Goal: Transaction & Acquisition: Book appointment/travel/reservation

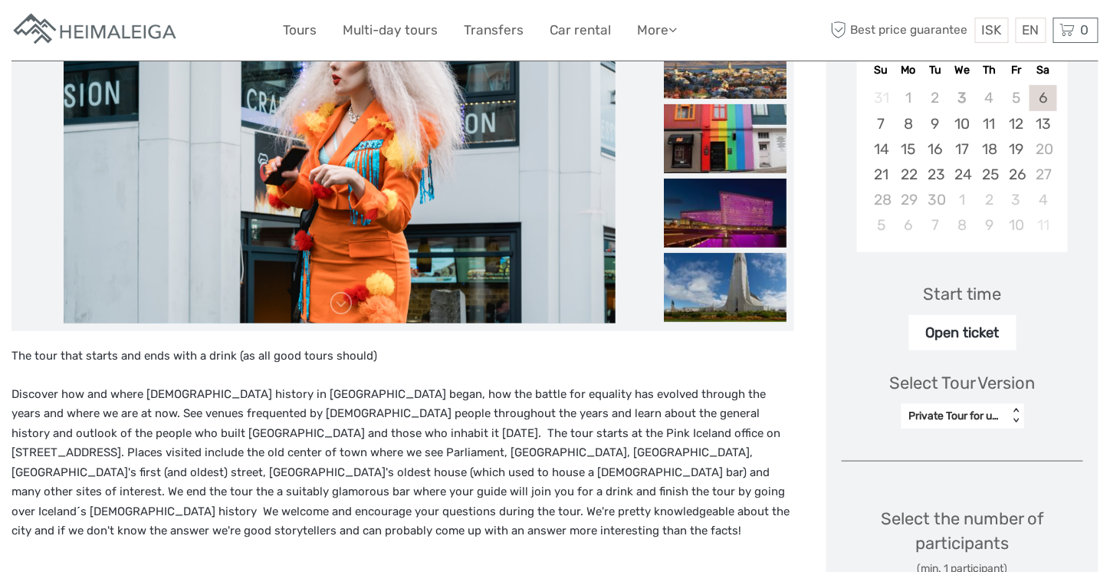
scroll to position [77, 0]
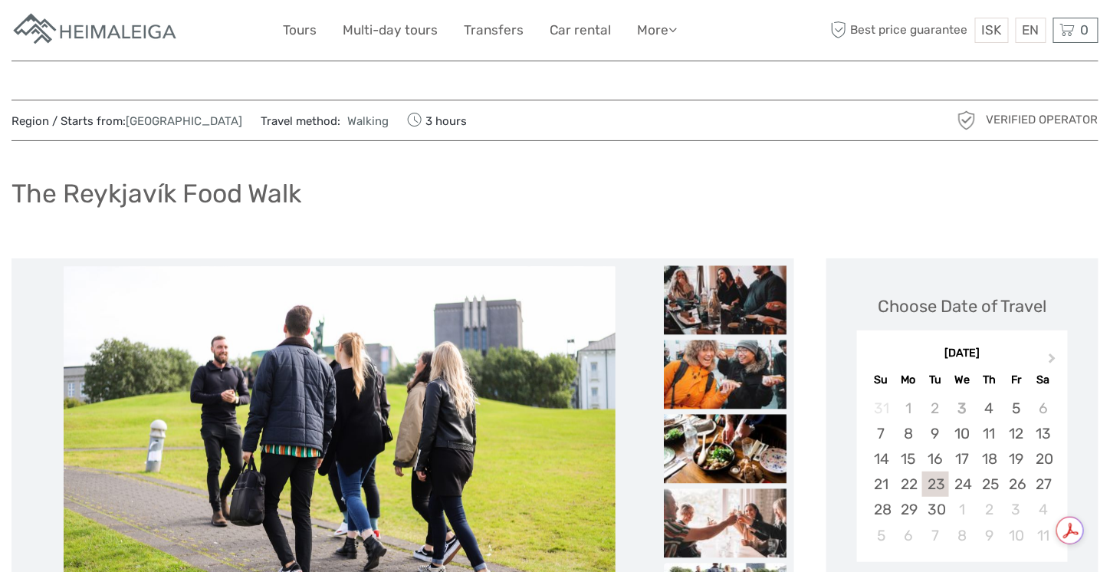
click at [564, 205] on div "The Reykjavík Food Walk" at bounding box center [555, 200] width 1087 height 56
click at [648, 219] on div "The Reykjavík Food Walk" at bounding box center [555, 200] width 1087 height 56
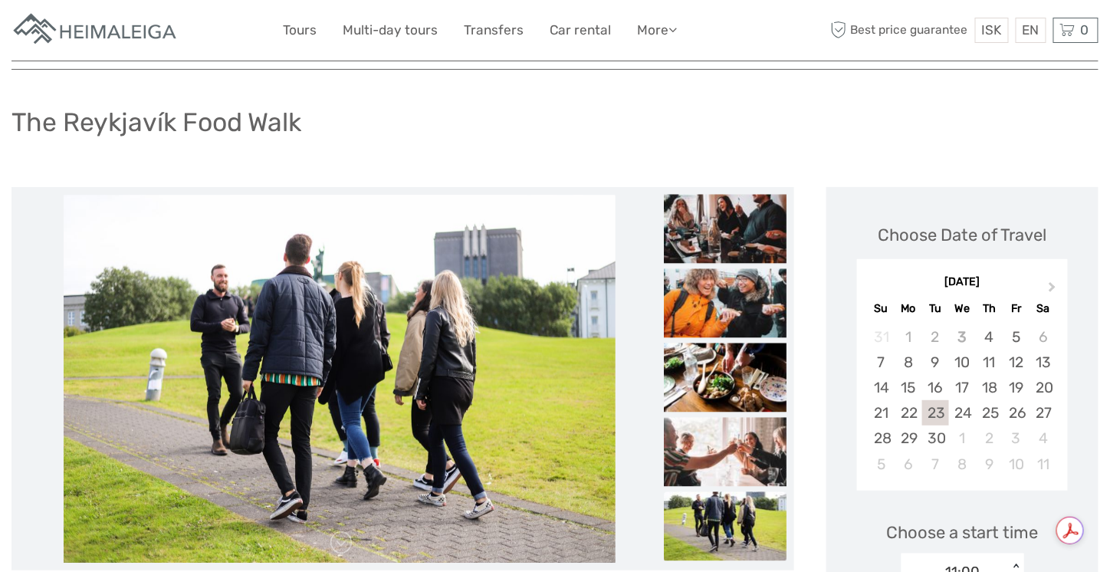
scroll to position [77, 0]
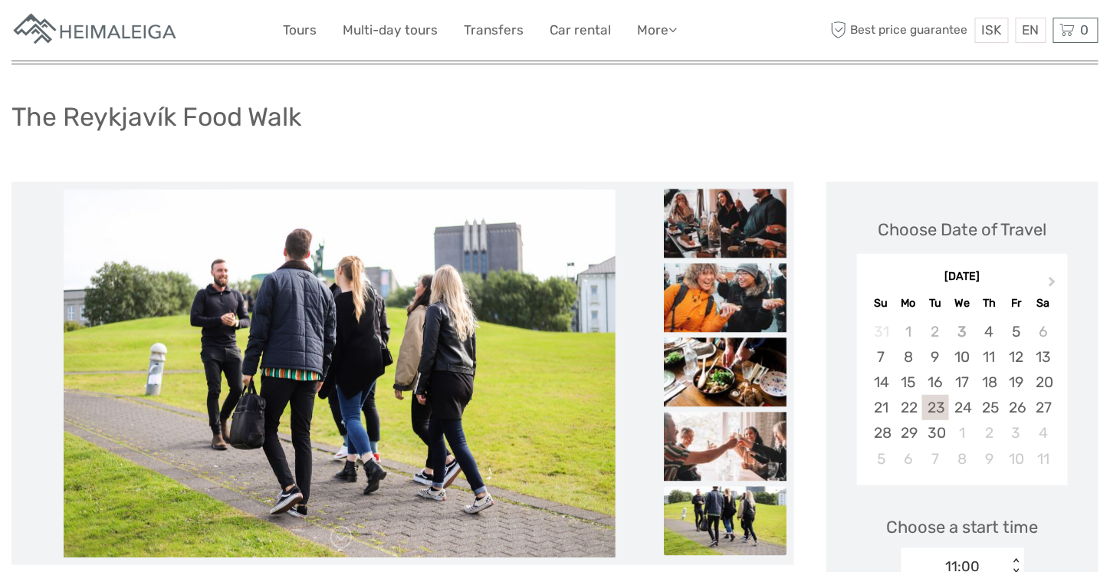
click at [675, 98] on div "The Reykjavík Food Walk" at bounding box center [555, 123] width 1087 height 56
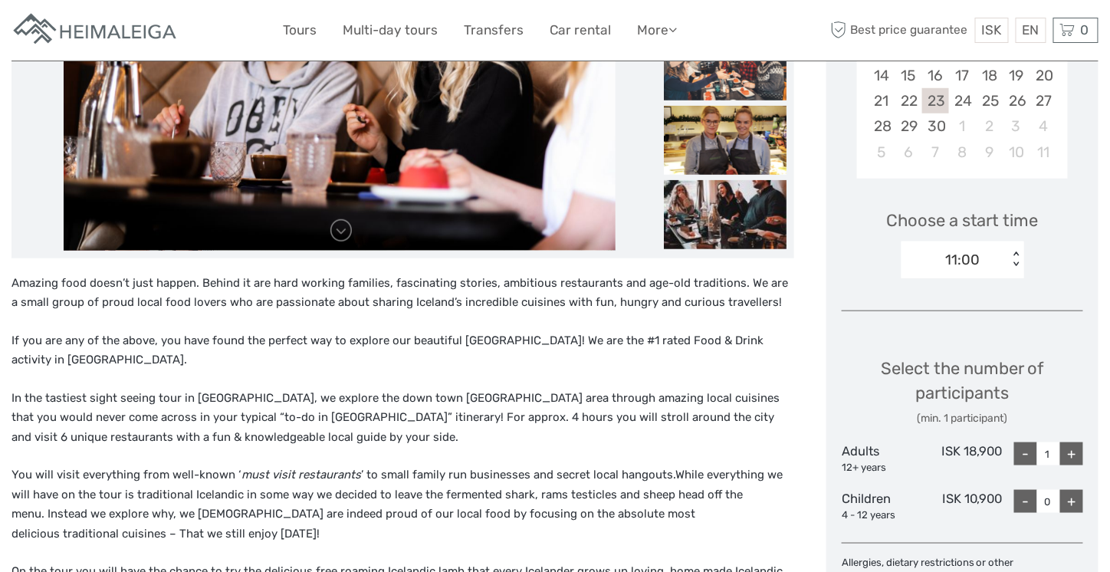
scroll to position [0, 0]
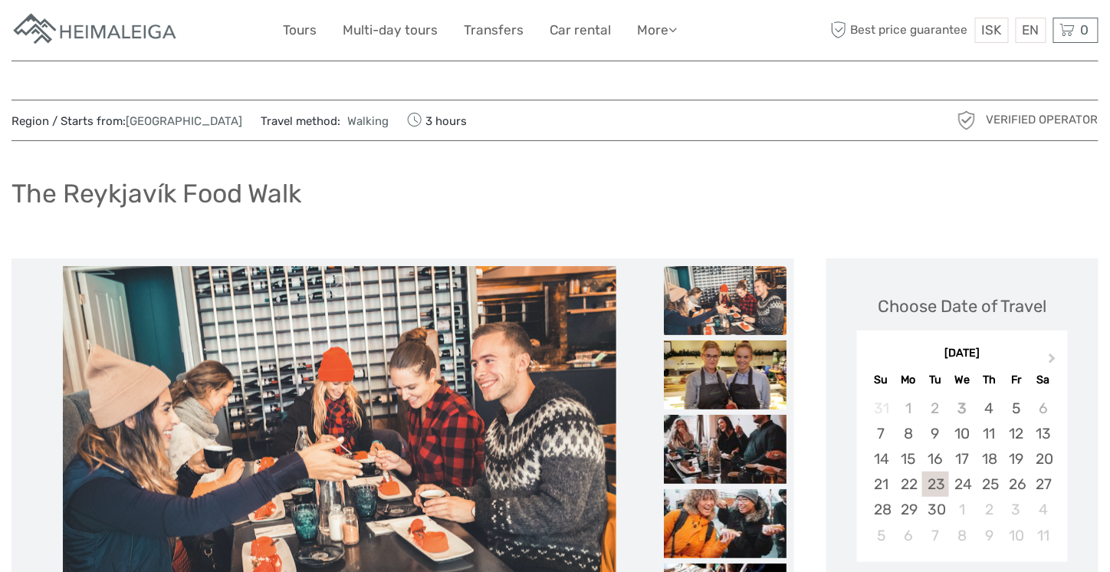
click at [498, 183] on div "The Reykjavík Food Walk" at bounding box center [555, 200] width 1087 height 56
click at [507, 188] on div "The Reykjavík Food Walk" at bounding box center [555, 200] width 1087 height 56
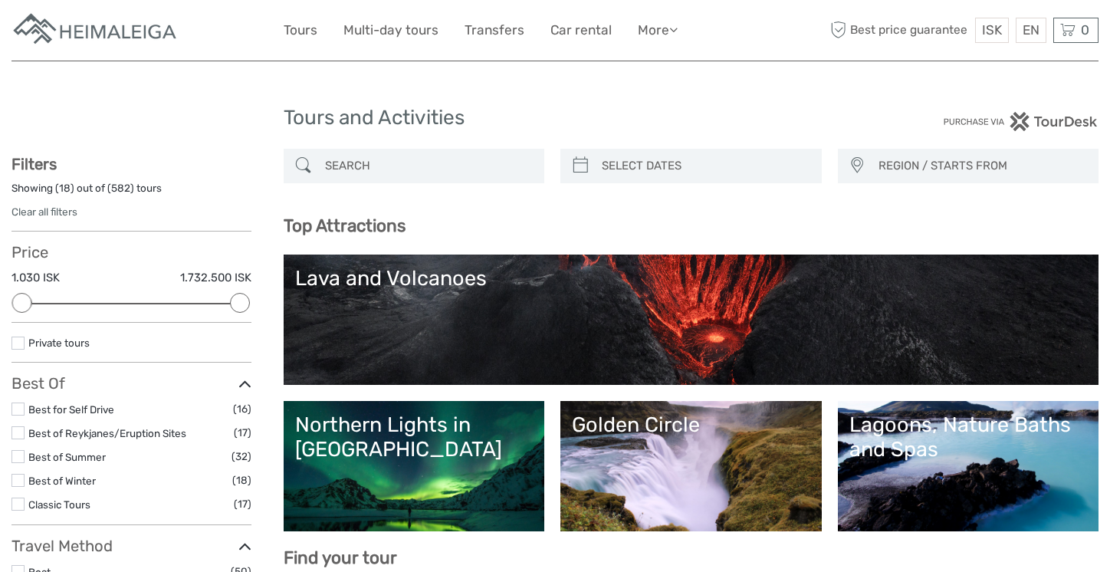
select select
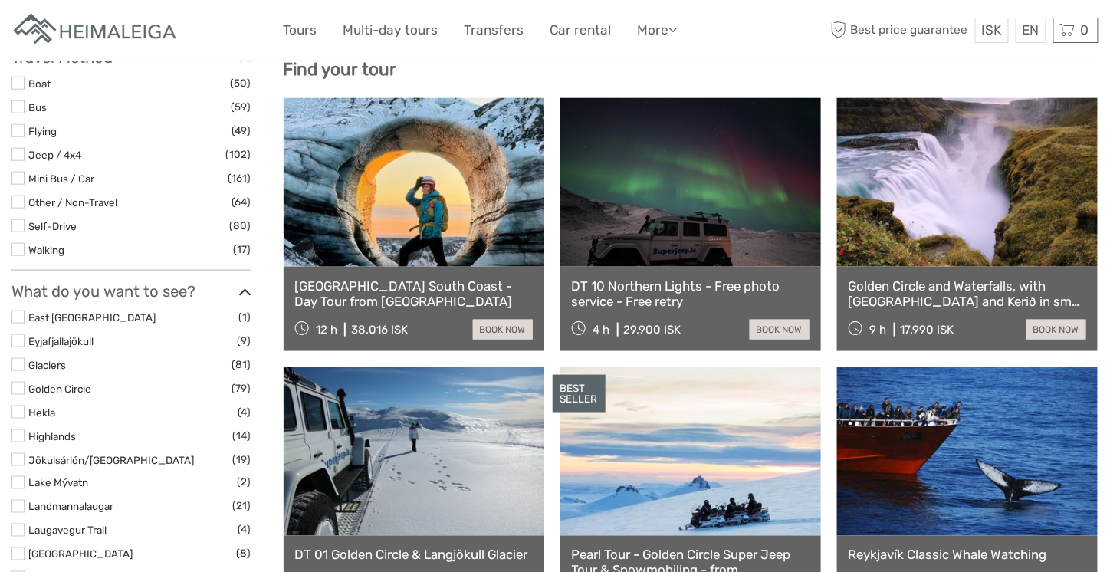
scroll to position [537, 0]
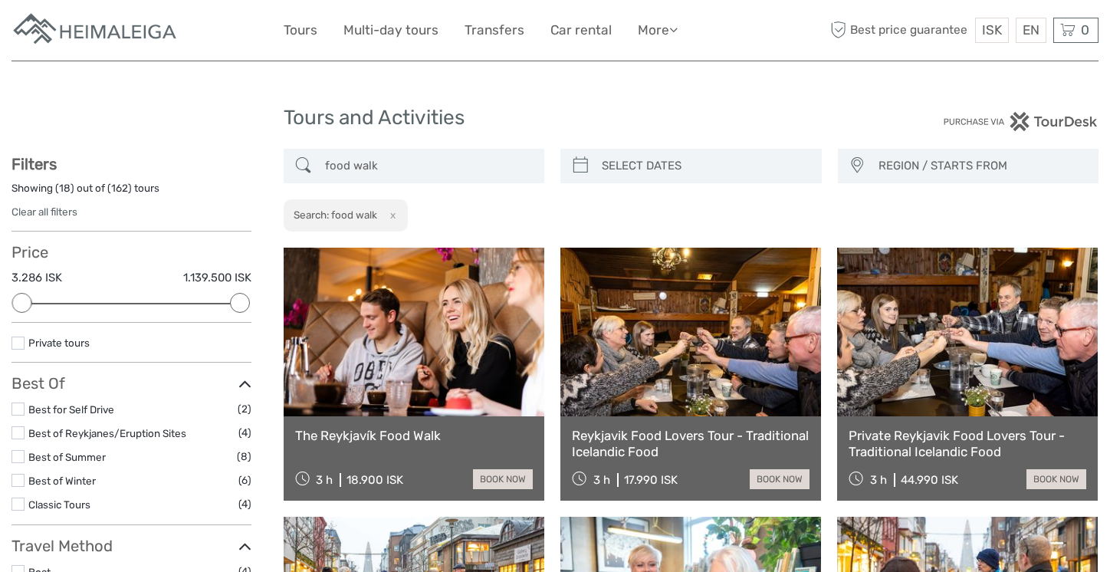
select select
click at [659, 101] on div "Tours and Activities" at bounding box center [556, 124] width 544 height 49
click at [675, 104] on div "Tours and Activities" at bounding box center [556, 124] width 544 height 49
